Goal: Transaction & Acquisition: Purchase product/service

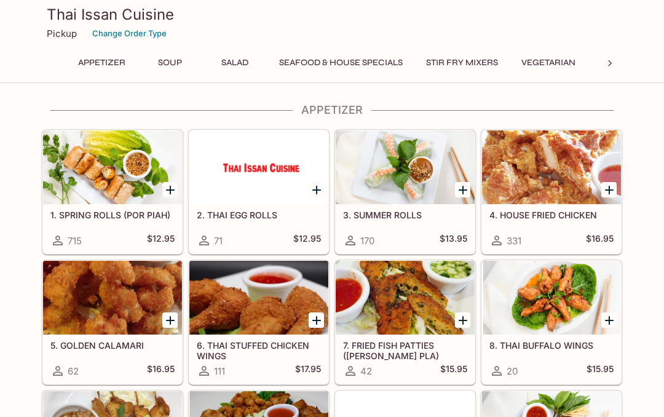
click at [164, 189] on icon "Add 1. SPRING ROLLS (POR PIAH)" at bounding box center [170, 190] width 15 height 15
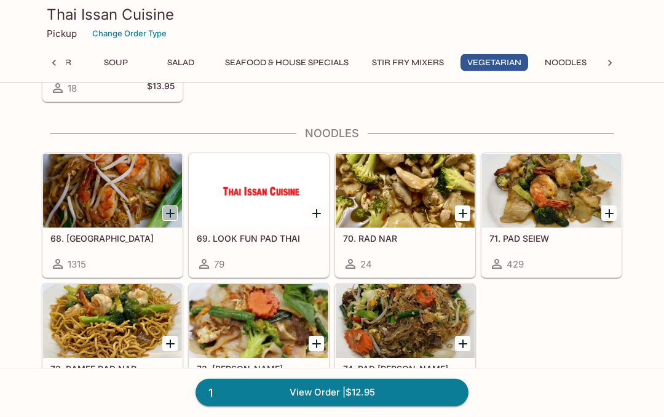
scroll to position [2205, 0]
click at [170, 212] on icon "Add 68. PAD THAI" at bounding box center [170, 213] width 9 height 9
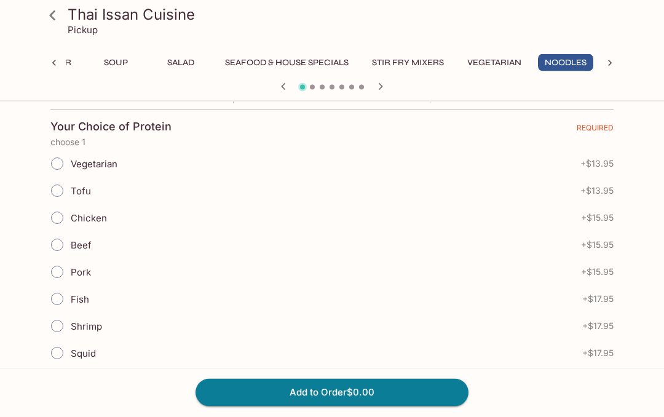
scroll to position [260, 0]
click at [56, 220] on input "Chicken" at bounding box center [57, 217] width 26 height 26
radio input "true"
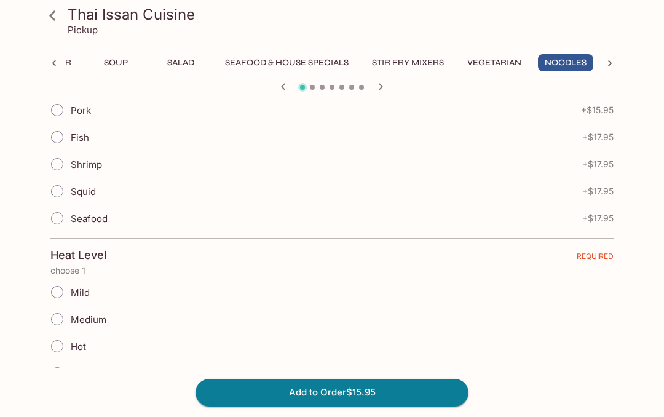
scroll to position [430, 0]
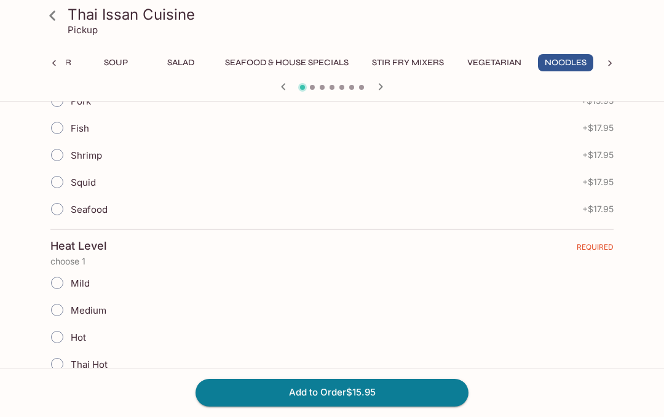
click at [59, 286] on input "Mild" at bounding box center [57, 283] width 26 height 26
radio input "true"
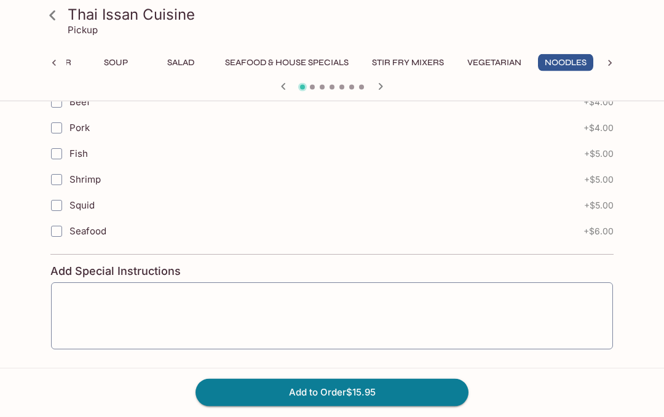
scroll to position [856, 0]
click at [359, 379] on icon "button" at bounding box center [355, 384] width 12 height 12
click at [411, 406] on button "Add to Order $31.90" at bounding box center [332, 392] width 273 height 27
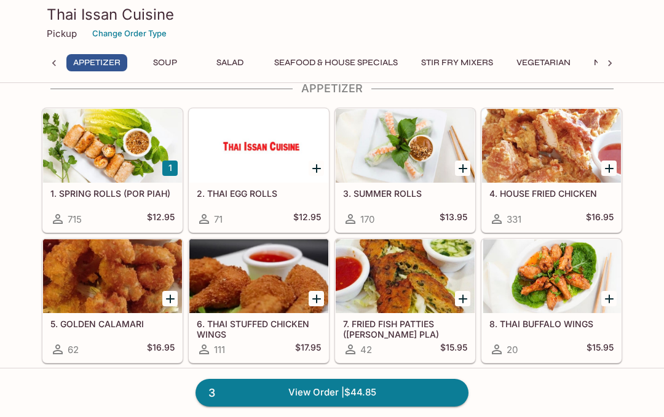
click at [352, 326] on h5 "7. FRIED FISH PATTIES (TOD MUN PLA)" at bounding box center [405, 328] width 124 height 20
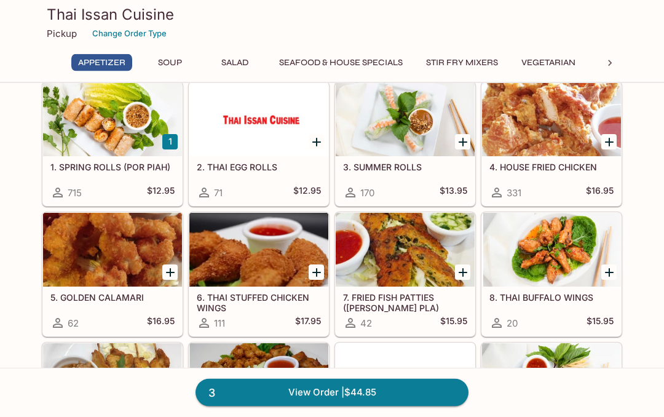
scroll to position [48, 0]
click at [612, 135] on icon "Add 4. HOUSE FRIED CHICKEN" at bounding box center [609, 142] width 15 height 15
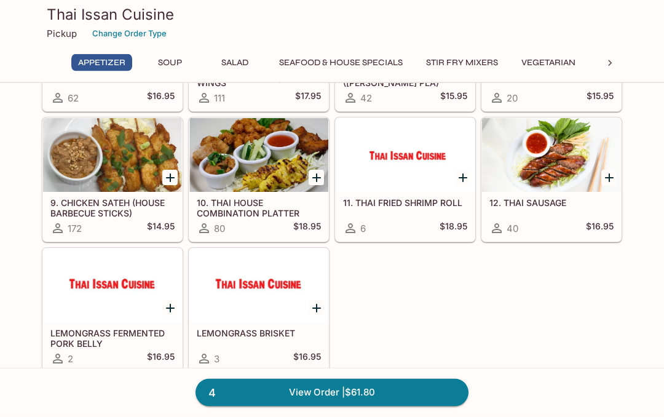
scroll to position [274, 0]
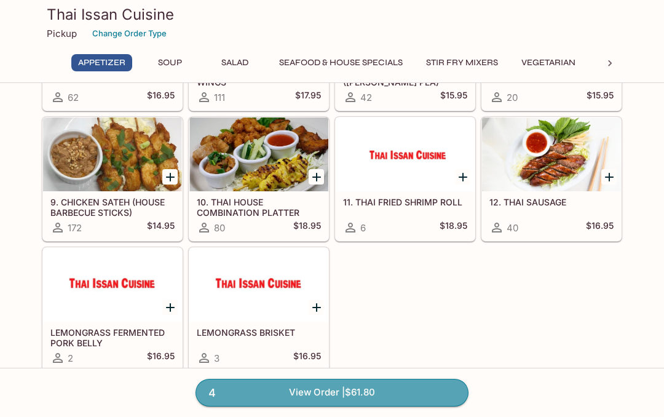
click at [326, 406] on link "4 View Order | $61.80" at bounding box center [332, 392] width 273 height 27
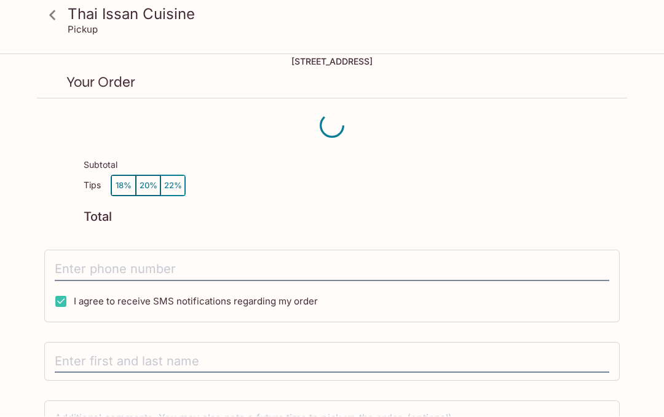
scroll to position [23, 0]
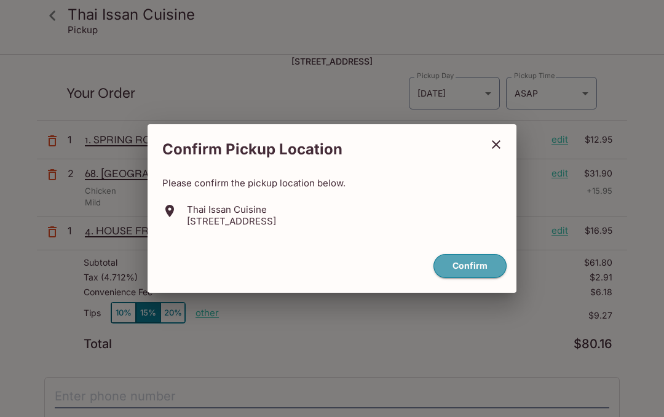
click at [475, 278] on button "Confirm" at bounding box center [469, 266] width 73 height 24
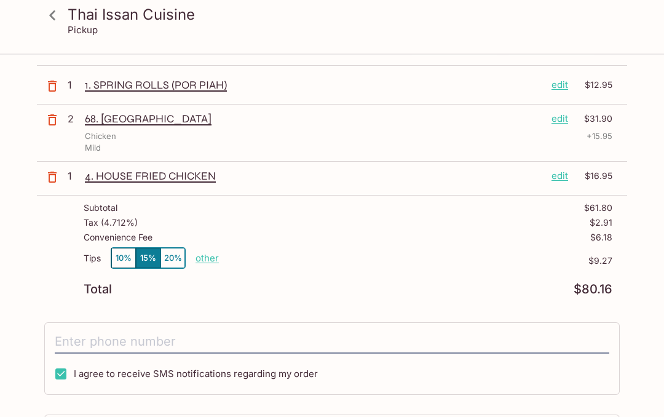
scroll to position [77, 0]
click at [50, 18] on icon at bounding box center [53, 16] width 22 height 22
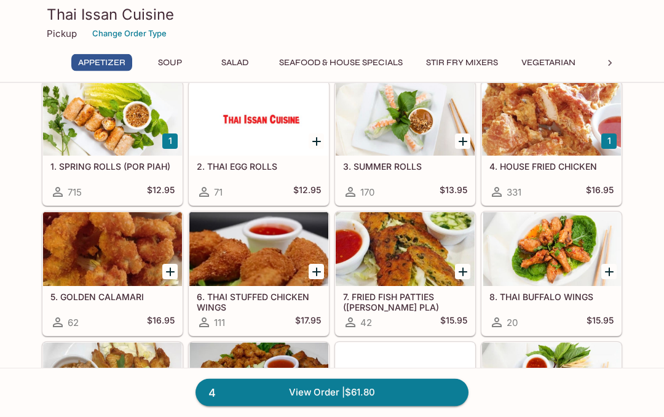
scroll to position [49, 0]
click at [611, 60] on icon at bounding box center [610, 63] width 12 height 12
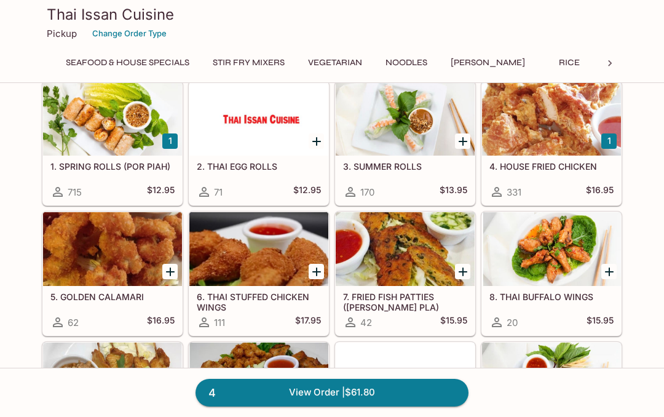
scroll to position [0, 325]
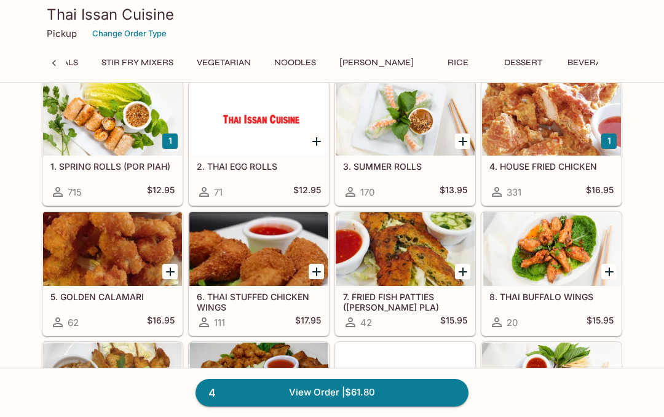
click at [373, 58] on button "Curry" at bounding box center [377, 62] width 88 height 17
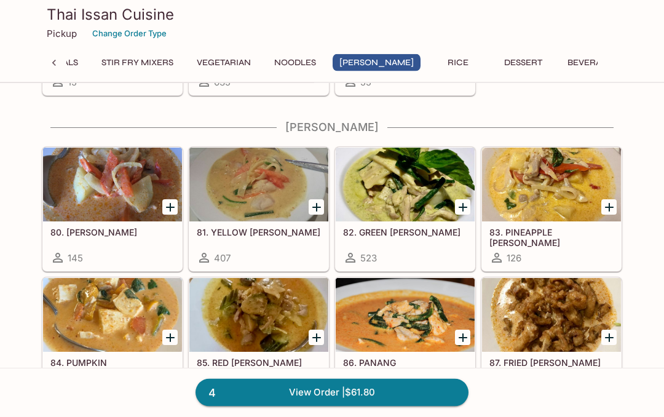
scroll to position [2533, 0]
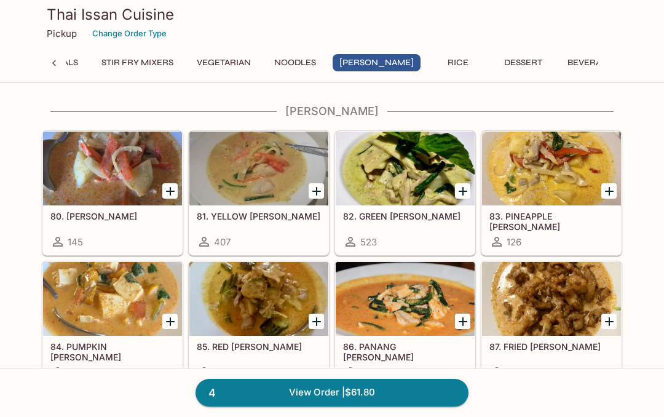
click at [167, 321] on icon "Add 84. PUMPKIN CURRY" at bounding box center [170, 321] width 9 height 9
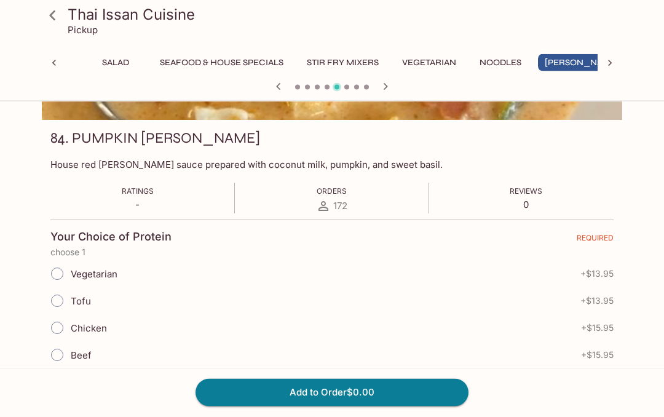
scroll to position [151, 0]
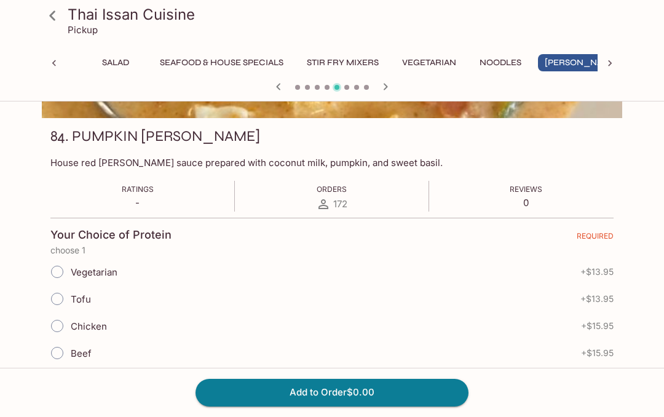
click at [53, 328] on input "Chicken" at bounding box center [57, 326] width 26 height 26
radio input "true"
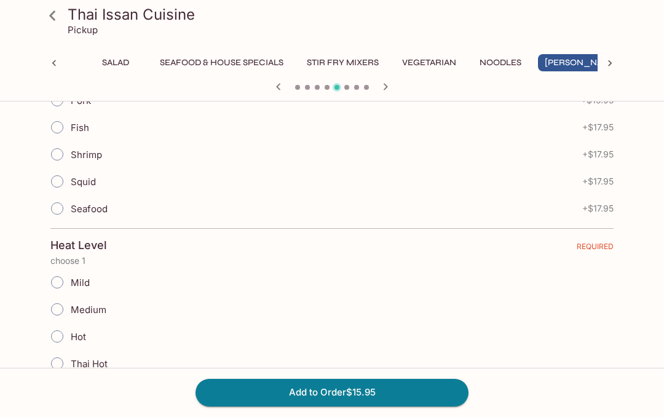
scroll to position [441, 0]
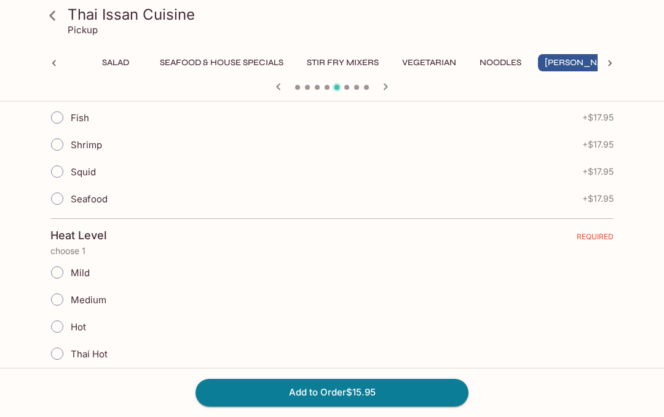
click at [58, 272] on input "Mild" at bounding box center [57, 272] width 26 height 26
radio input "true"
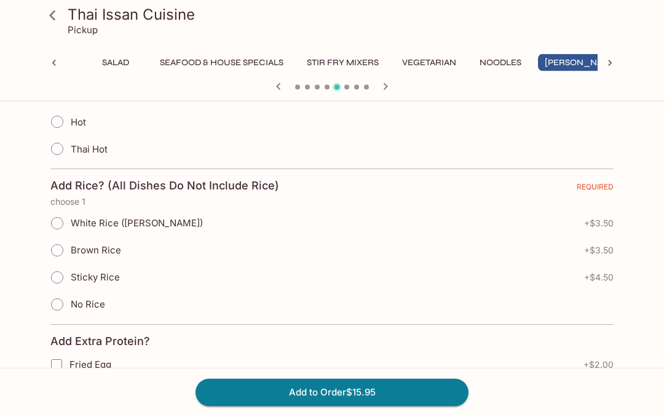
scroll to position [647, 0]
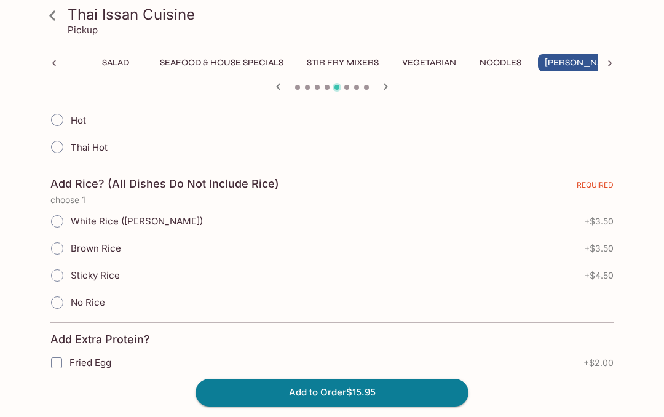
click at [58, 282] on input "Sticky Rice" at bounding box center [57, 276] width 26 height 26
radio input "true"
click at [419, 406] on button "Add to Order $20.45" at bounding box center [332, 392] width 273 height 27
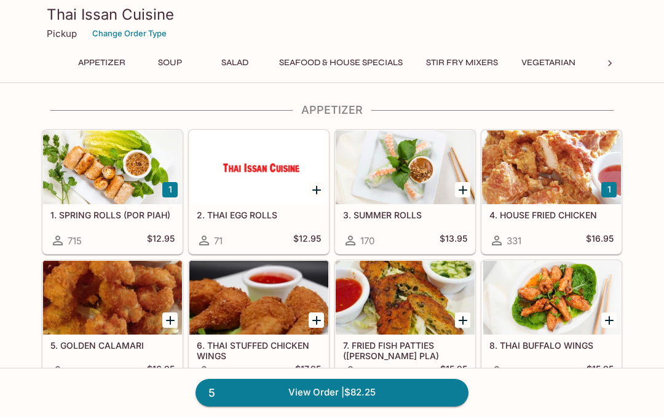
click at [303, 406] on link "5 View Order | $82.25" at bounding box center [332, 392] width 273 height 27
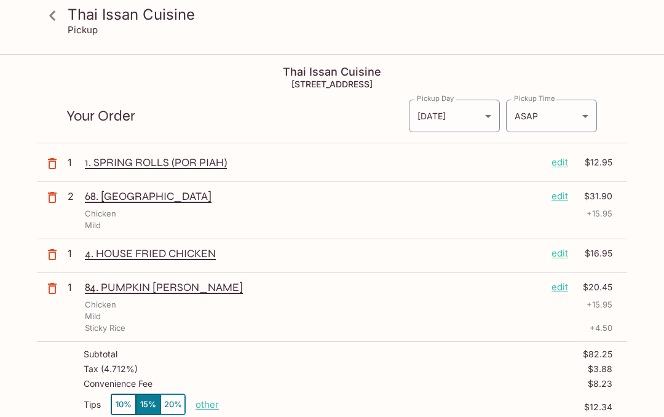
click at [47, 22] on icon at bounding box center [53, 16] width 22 height 22
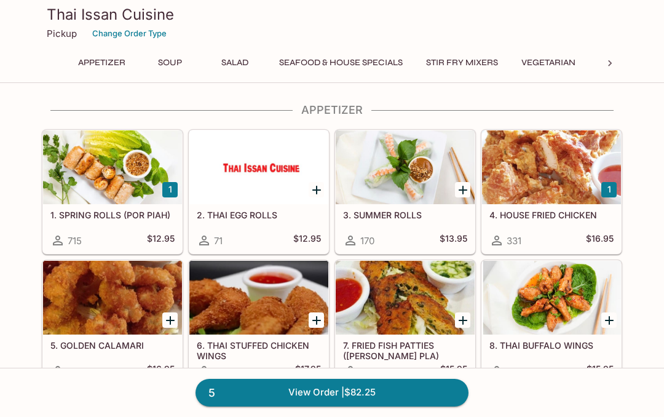
click at [165, 189] on button "1" at bounding box center [169, 189] width 15 height 15
click at [165, 196] on button "2" at bounding box center [169, 189] width 15 height 15
click at [168, 183] on button "3" at bounding box center [169, 189] width 15 height 15
click at [168, 187] on button "4" at bounding box center [169, 189] width 15 height 15
click at [83, 163] on div at bounding box center [112, 167] width 139 height 74
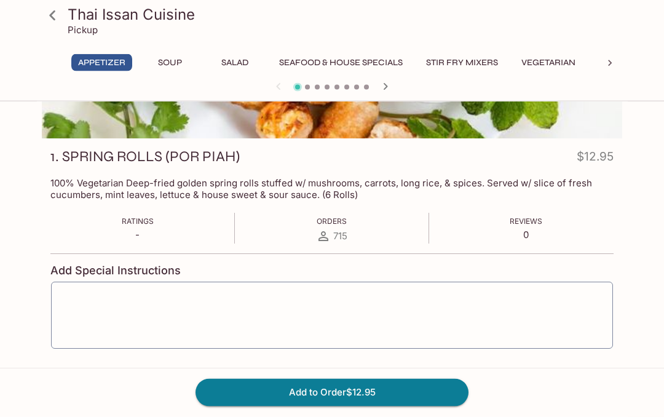
scroll to position [130, 0]
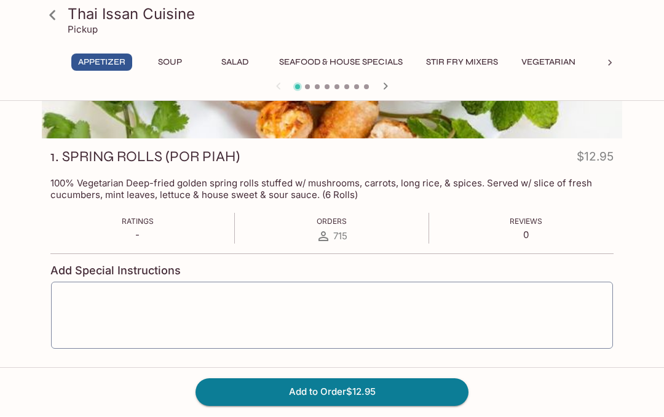
click at [393, 406] on button "Add to Order $12.95" at bounding box center [332, 392] width 273 height 27
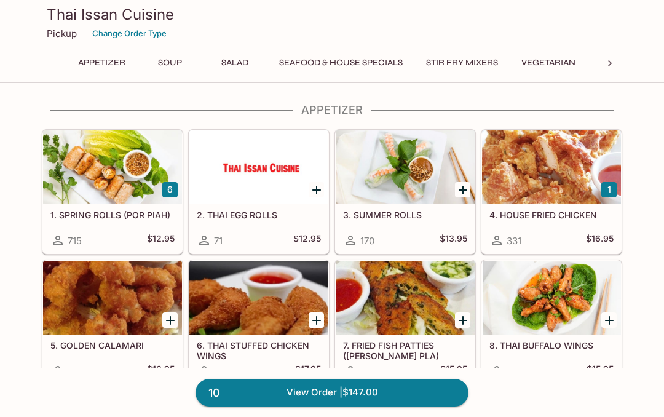
click at [308, 406] on link "10 View Order | $147.00" at bounding box center [332, 392] width 273 height 27
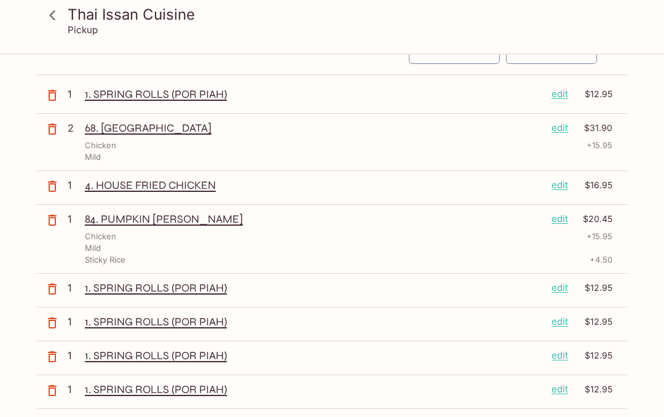
scroll to position [68, 0]
click at [558, 285] on p "edit" at bounding box center [559, 288] width 17 height 14
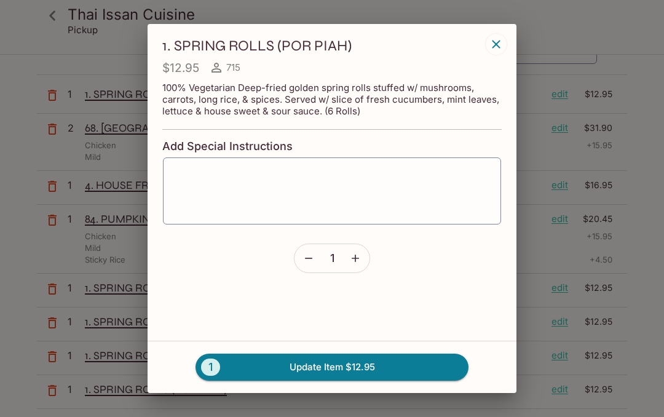
click at [496, 48] on icon "button" at bounding box center [496, 44] width 8 height 8
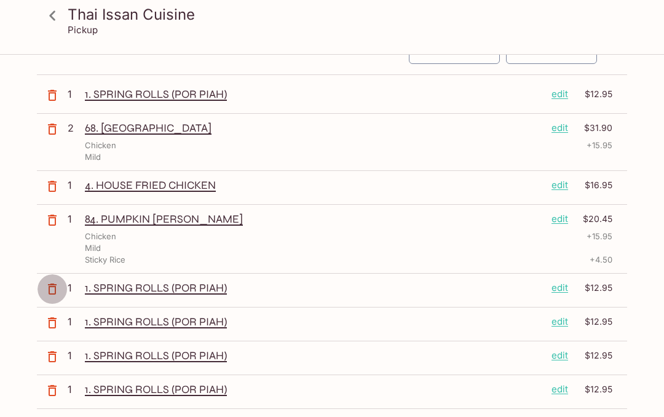
click at [47, 288] on icon "button" at bounding box center [52, 289] width 15 height 15
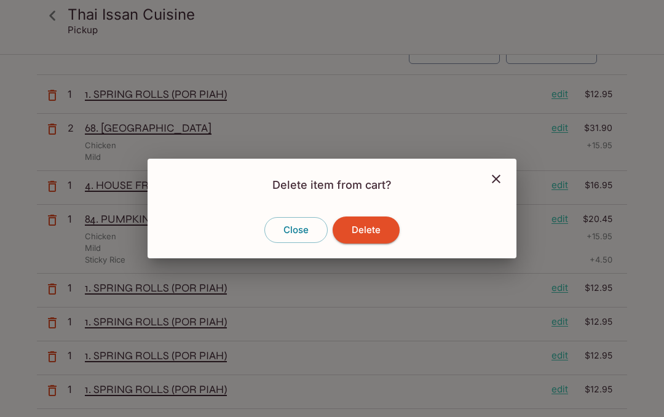
click at [378, 243] on button "Delete" at bounding box center [366, 229] width 67 height 27
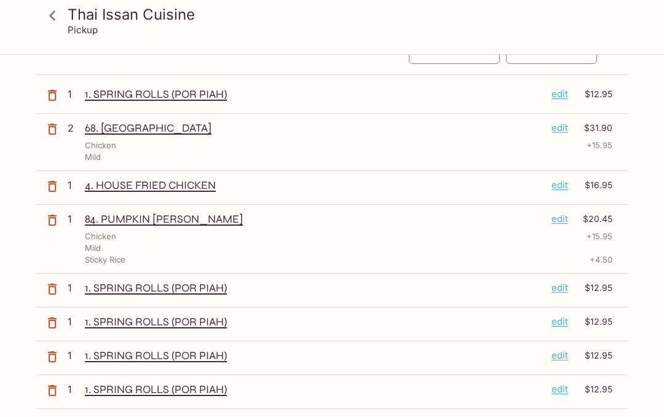
click at [53, 292] on icon "button" at bounding box center [52, 289] width 15 height 15
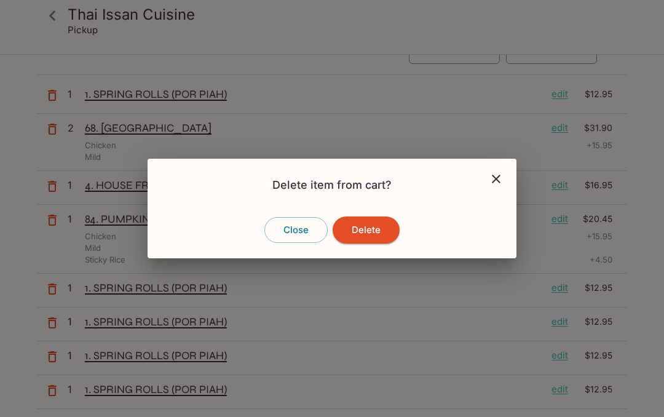
click at [381, 243] on button "Delete" at bounding box center [366, 229] width 67 height 27
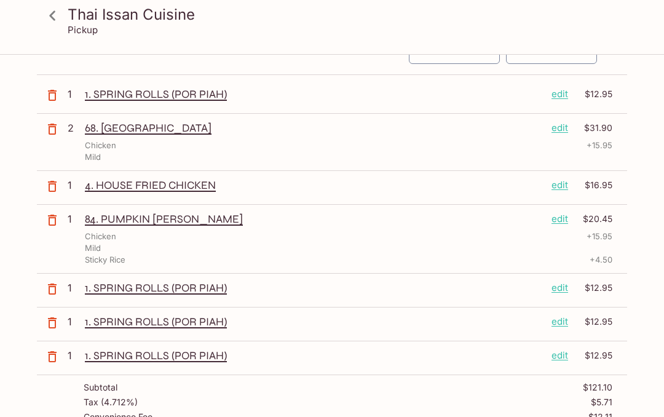
click at [49, 288] on icon "button" at bounding box center [52, 288] width 9 height 11
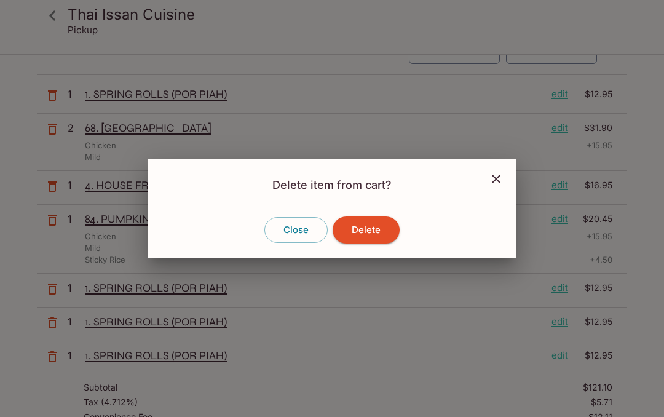
click at [385, 243] on button "Delete" at bounding box center [366, 229] width 67 height 27
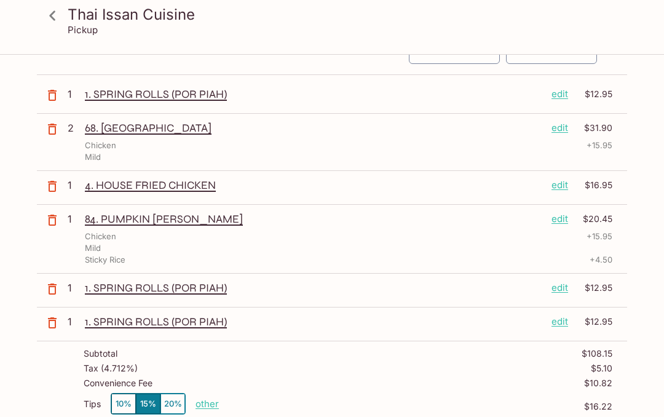
click at [49, 289] on icon "button" at bounding box center [52, 288] width 9 height 11
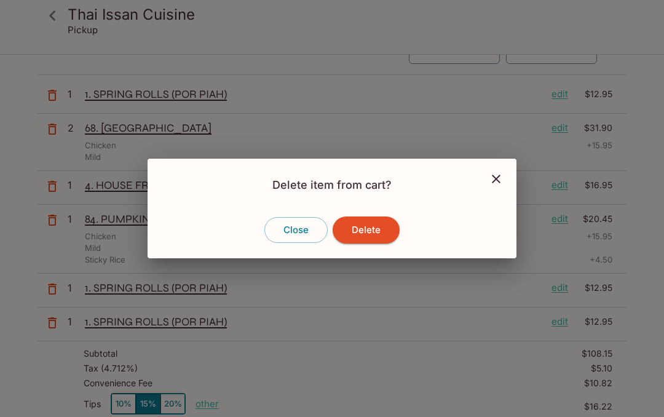
click at [389, 243] on button "Delete" at bounding box center [366, 229] width 67 height 27
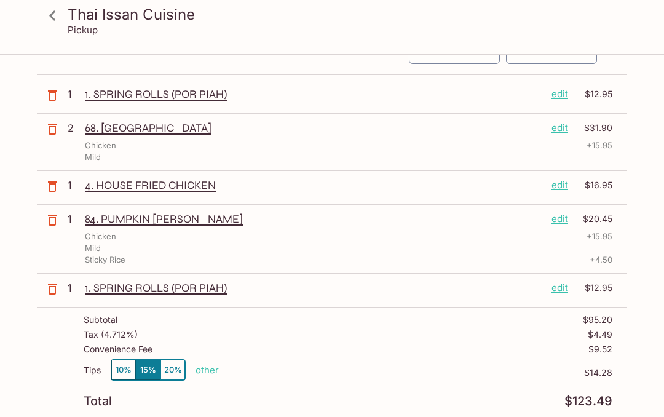
click at [49, 290] on icon "button" at bounding box center [52, 288] width 9 height 11
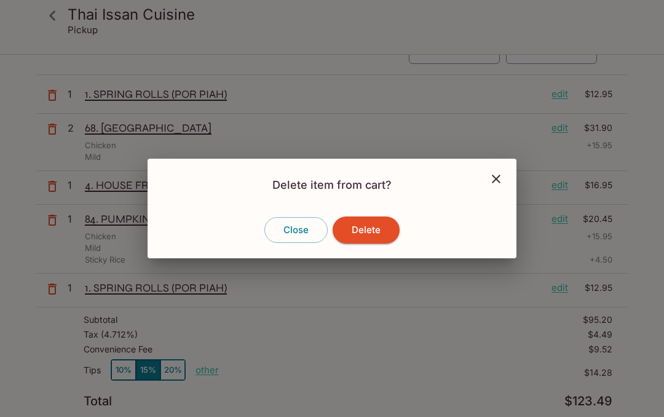
click at [371, 243] on button "Delete" at bounding box center [366, 229] width 67 height 27
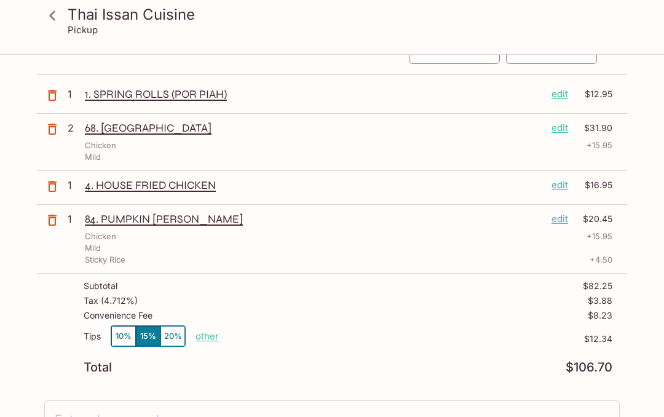
click at [54, 21] on icon at bounding box center [53, 16] width 22 height 22
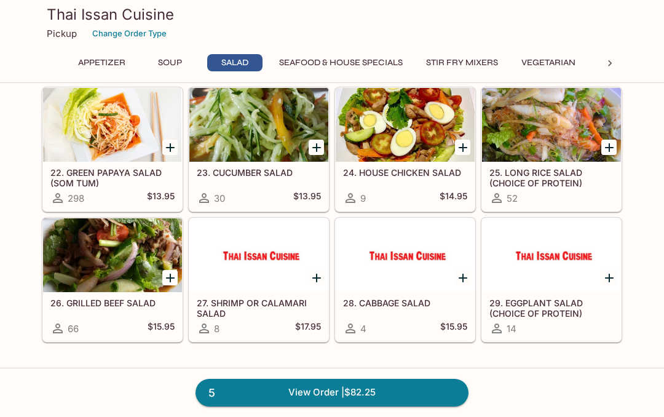
scroll to position [784, 0]
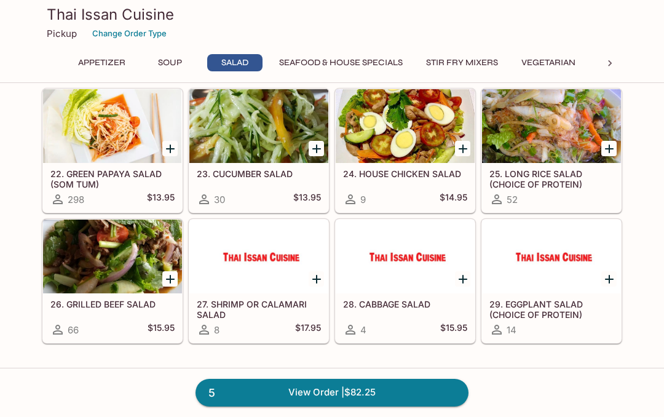
click at [164, 151] on icon "Add 22. GREEN PAPAYA SALAD (SOM TUM)" at bounding box center [170, 148] width 15 height 15
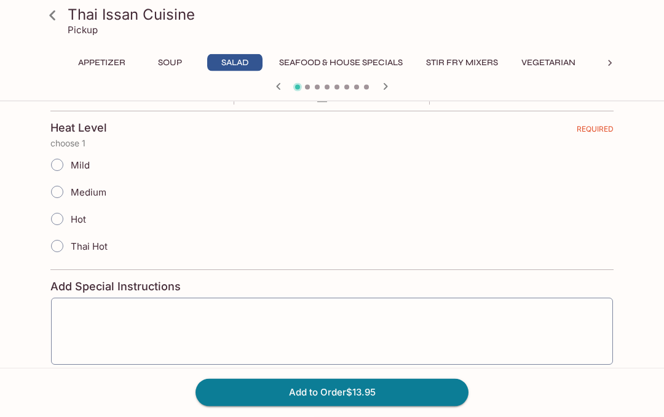
click at [55, 171] on input "Mild" at bounding box center [57, 165] width 26 height 26
radio input "true"
click at [301, 406] on button "Add to Order $13.95" at bounding box center [332, 392] width 273 height 27
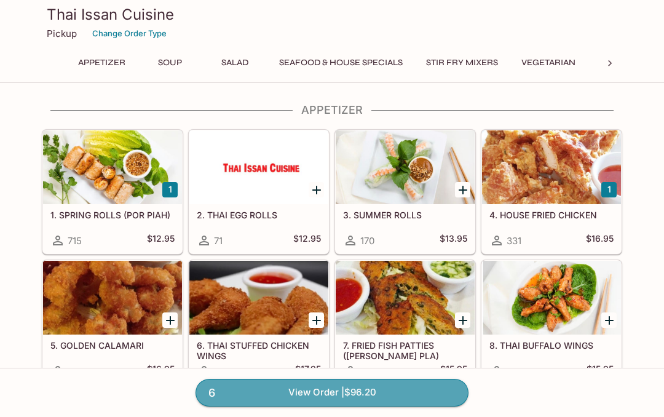
click at [400, 406] on link "6 View Order | $96.20" at bounding box center [332, 392] width 273 height 27
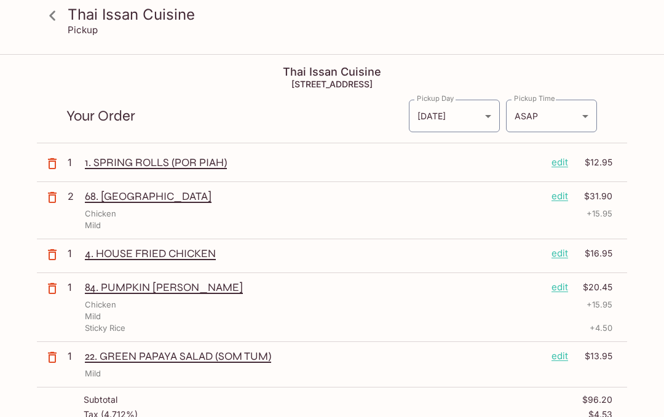
click at [49, 362] on icon "button" at bounding box center [52, 357] width 9 height 11
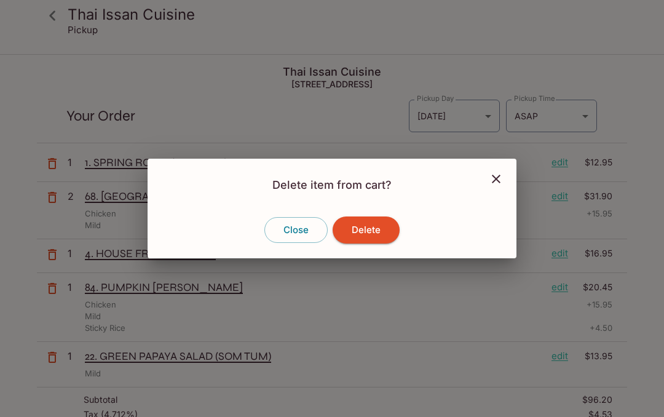
click at [370, 243] on button "Delete" at bounding box center [366, 229] width 67 height 27
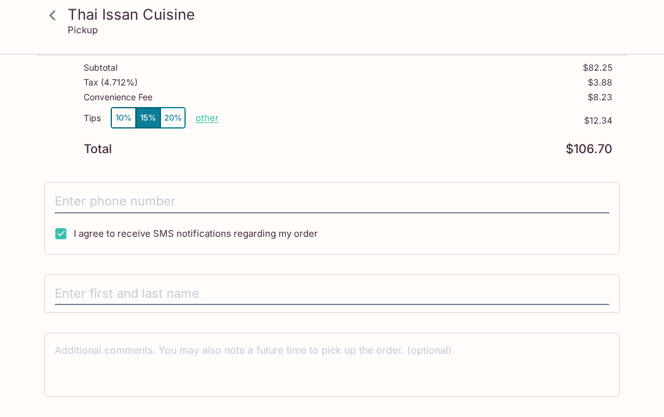
scroll to position [287, 0]
click at [68, 204] on input "tel" at bounding box center [332, 200] width 555 height 23
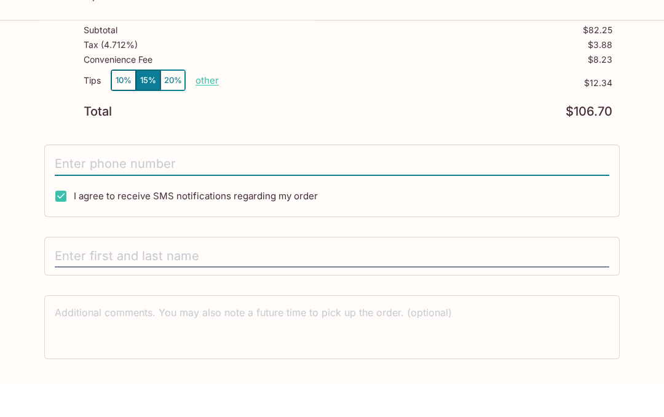
scroll to position [294, 0]
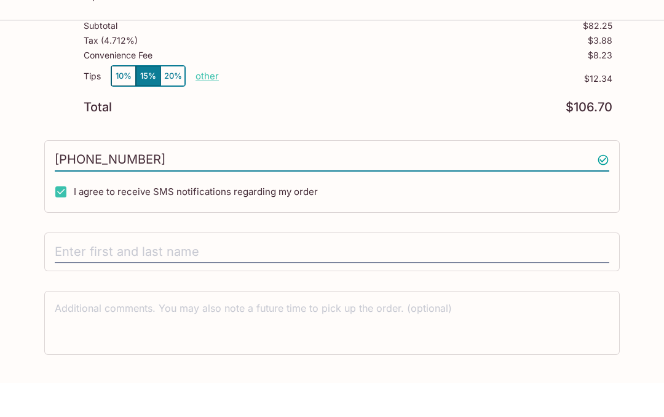
type input "(808) 389-7649"
click at [79, 275] on input "text" at bounding box center [332, 286] width 555 height 23
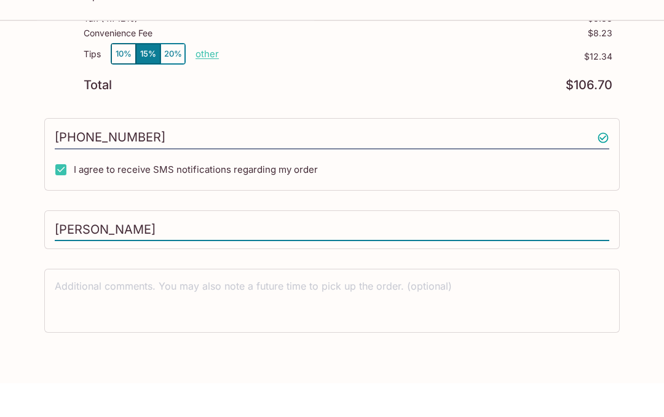
scroll to position [350, 0]
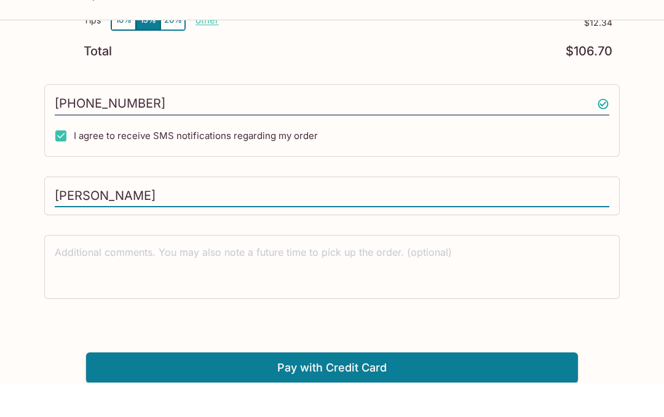
type input "Lee Fujino"
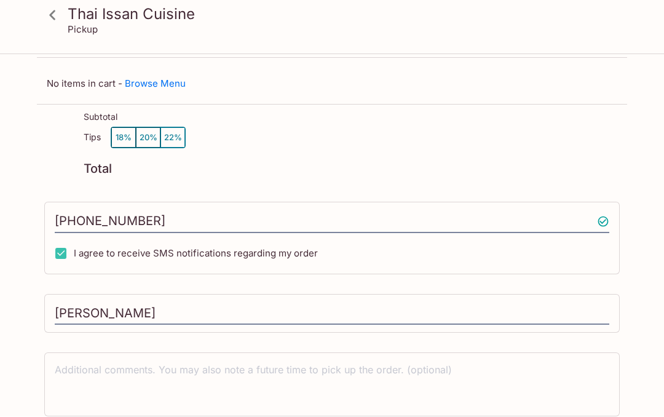
scroll to position [63, 0]
